Goal: Check status: Check status

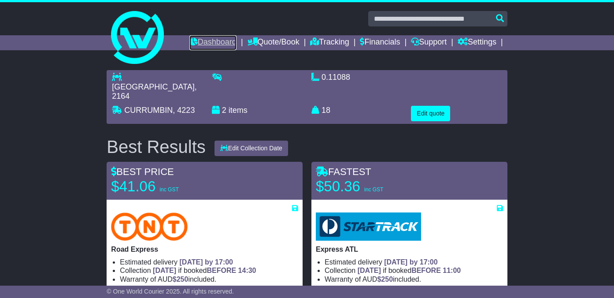
click at [195, 40] on link "Dashboard" at bounding box center [212, 42] width 47 height 15
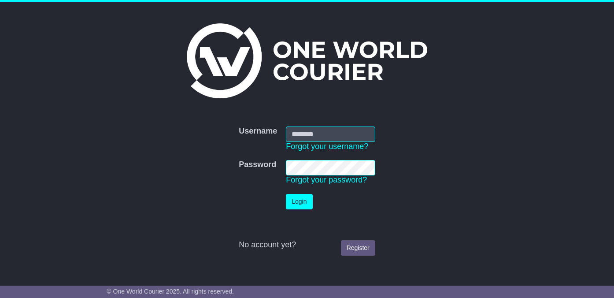
type input "**********"
click at [307, 206] on button "Login" at bounding box center [299, 201] width 26 height 15
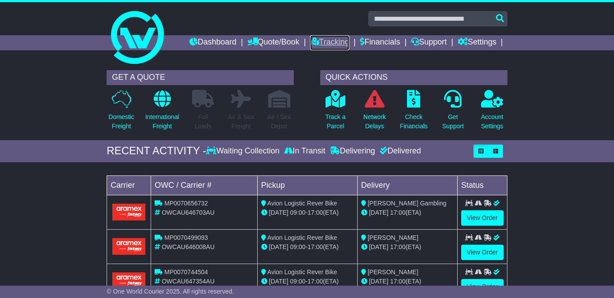
click at [317, 41] on link "Tracking" at bounding box center [329, 42] width 39 height 15
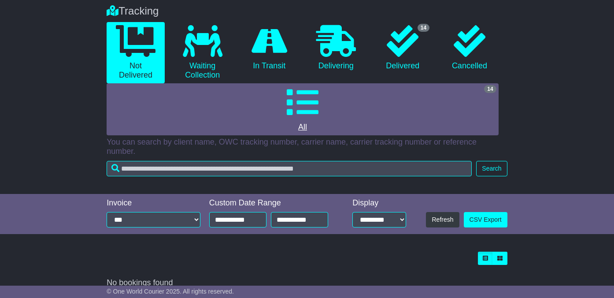
scroll to position [72, 0]
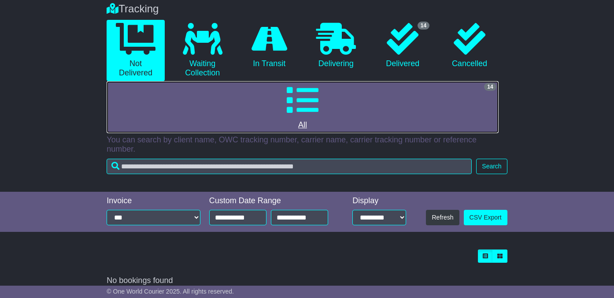
click at [301, 98] on icon at bounding box center [303, 100] width 32 height 32
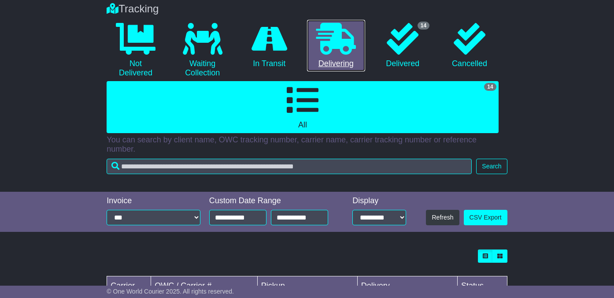
click at [350, 58] on link "0 Delivering" at bounding box center [336, 46] width 58 height 52
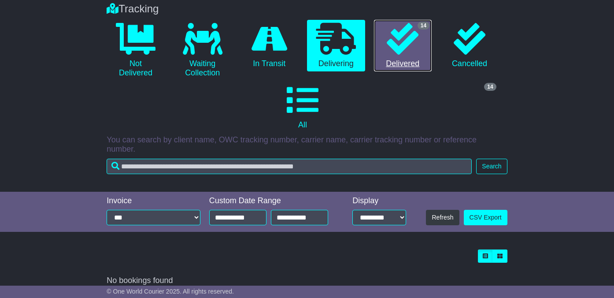
click at [393, 56] on link "14 Delivered" at bounding box center [403, 46] width 58 height 52
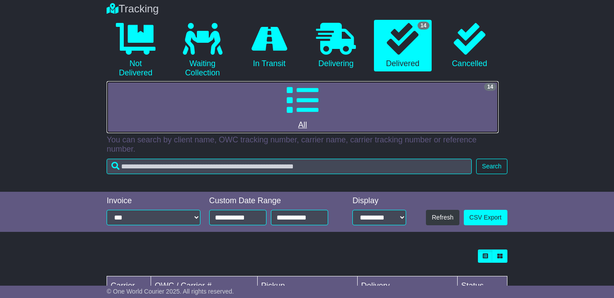
click at [296, 101] on icon at bounding box center [303, 100] width 32 height 32
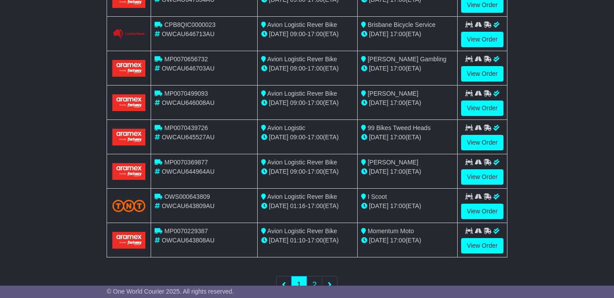
scroll to position [405, 0]
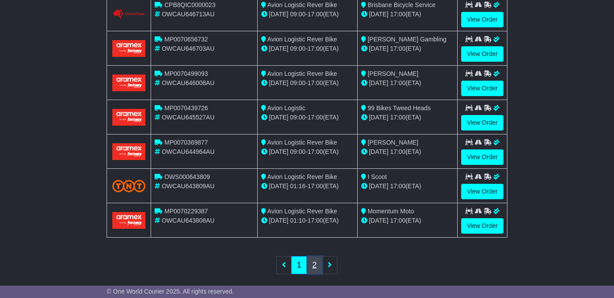
click at [312, 256] on link "2" at bounding box center [315, 265] width 16 height 18
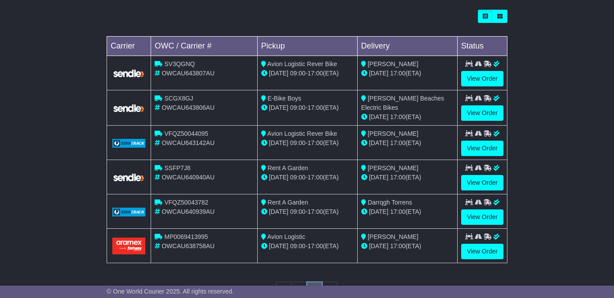
scroll to position [309, 0]
